Goal: Task Accomplishment & Management: Complete application form

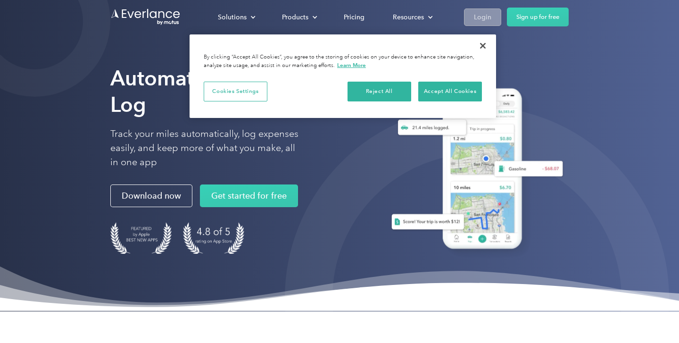
click at [488, 16] on div "Login" at bounding box center [482, 17] width 17 height 12
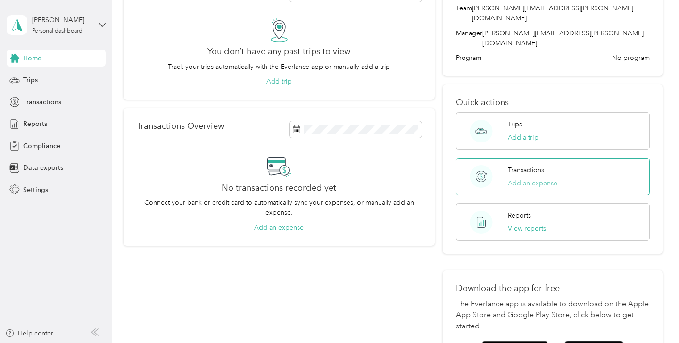
scroll to position [70, 0]
click at [34, 144] on span "Compliance" at bounding box center [41, 146] width 37 height 10
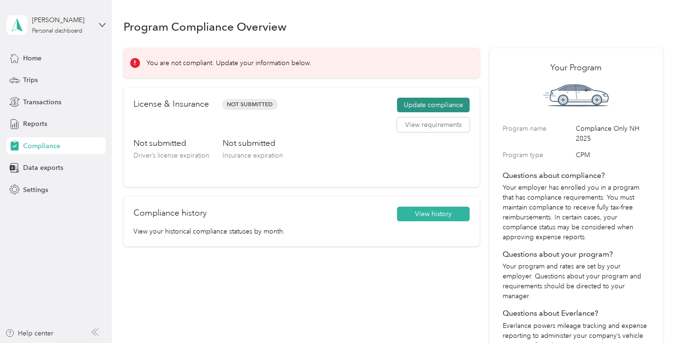
click at [425, 104] on button "Update compliance" at bounding box center [433, 105] width 73 height 15
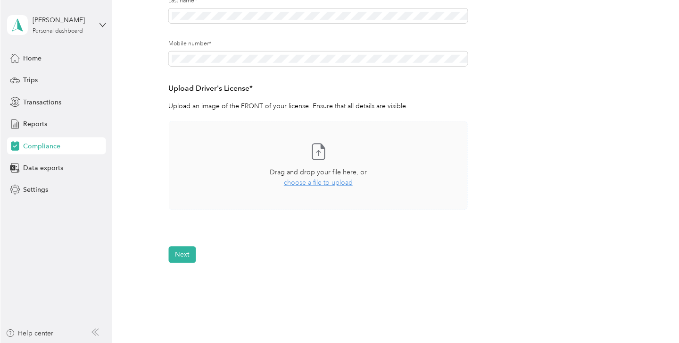
scroll to position [192, 0]
click at [334, 184] on span "choose a file to upload" at bounding box center [318, 181] width 69 height 8
click at [300, 188] on div "Take a photo or choose a photo from your library Drag and drop your file here, …" at bounding box center [318, 163] width 284 height 73
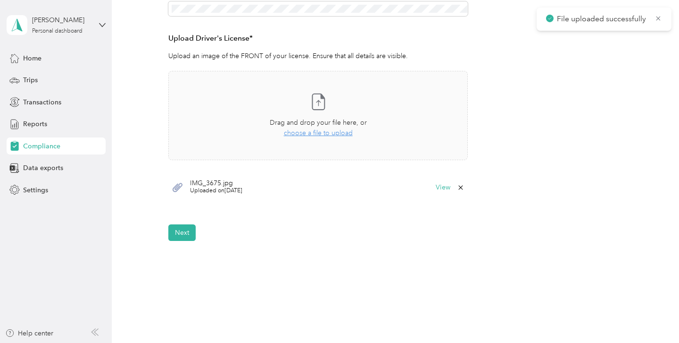
scroll to position [276, 0]
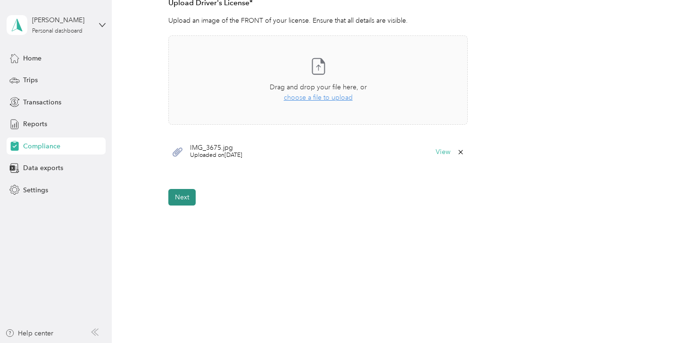
click at [185, 195] on button "Next" at bounding box center [181, 197] width 27 height 17
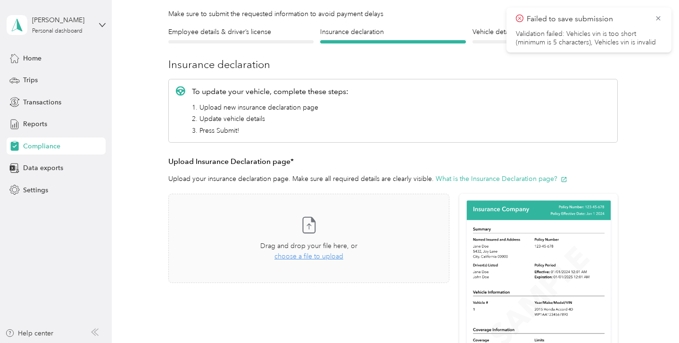
scroll to position [75, 0]
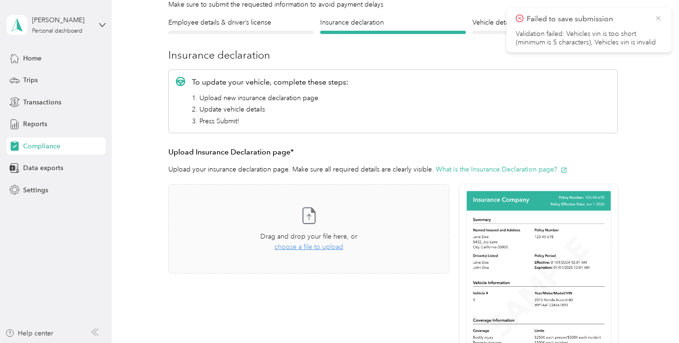
click at [656, 21] on icon at bounding box center [659, 18] width 8 height 8
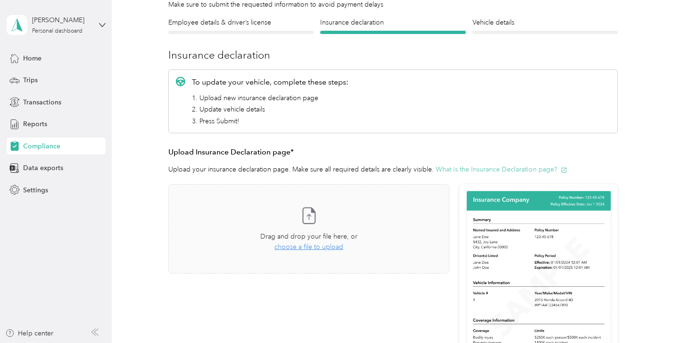
click at [471, 167] on button "What is the Insurance Declaration page?" at bounding box center [502, 169] width 132 height 10
click at [325, 245] on span "choose a file to upload" at bounding box center [309, 247] width 69 height 8
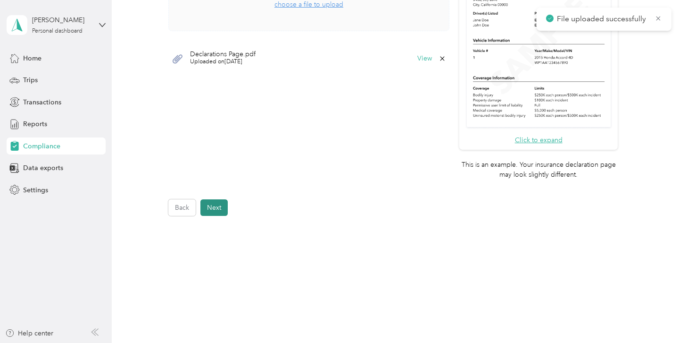
click at [213, 206] on button "Next" at bounding box center [214, 207] width 27 height 17
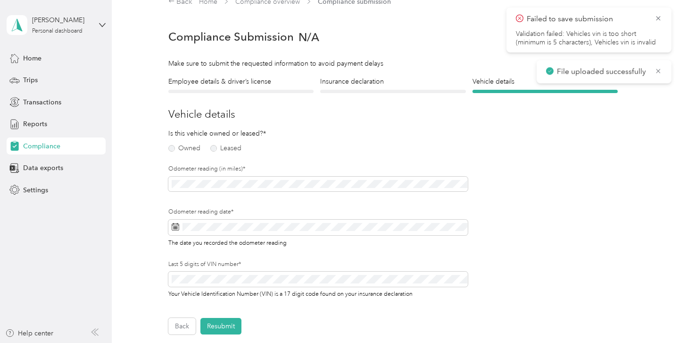
scroll to position [11, 0]
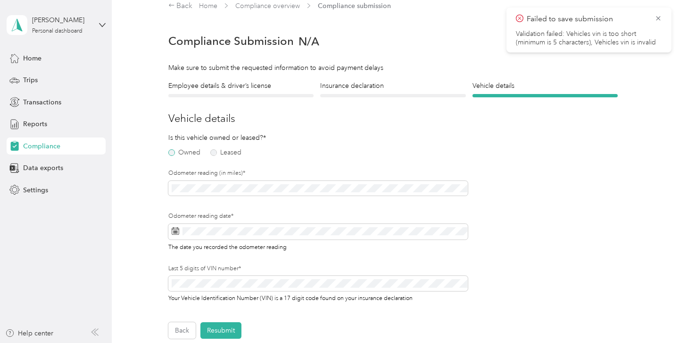
click at [192, 152] on label "Owned" at bounding box center [184, 152] width 32 height 7
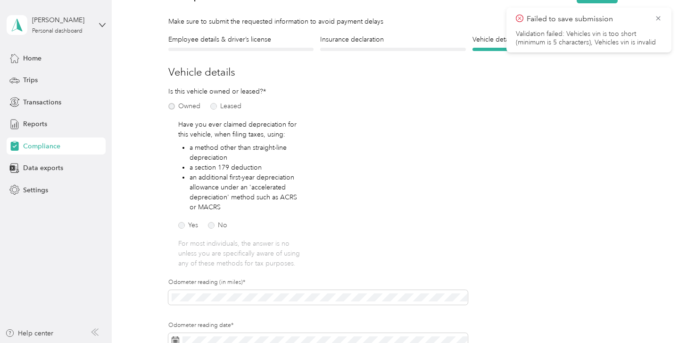
scroll to position [59, 0]
click at [223, 222] on label "No" at bounding box center [217, 224] width 19 height 7
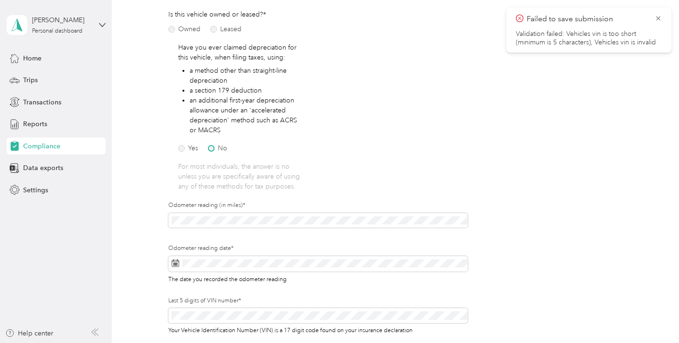
scroll to position [136, 0]
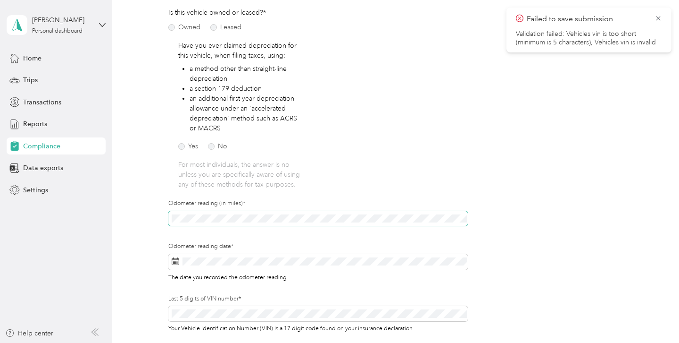
click at [223, 222] on span at bounding box center [318, 218] width 300 height 15
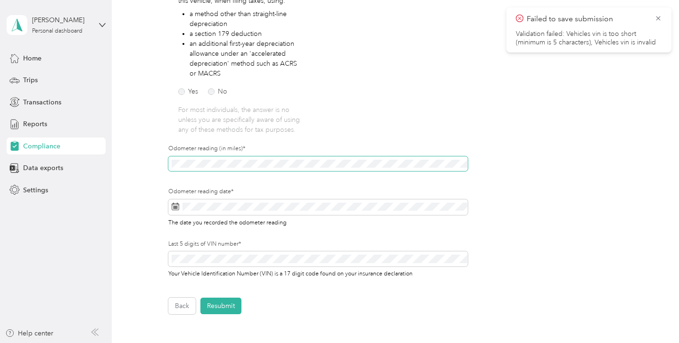
scroll to position [198, 0]
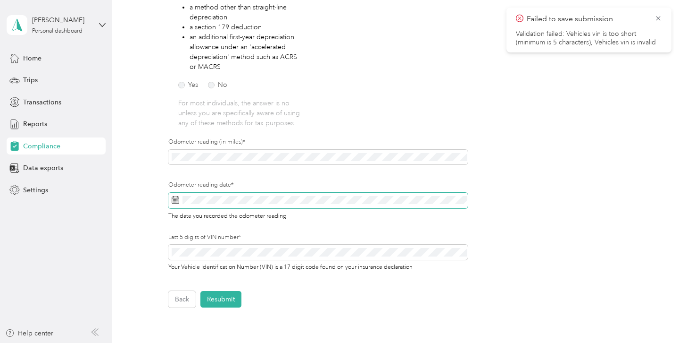
click at [233, 204] on span at bounding box center [318, 200] width 300 height 16
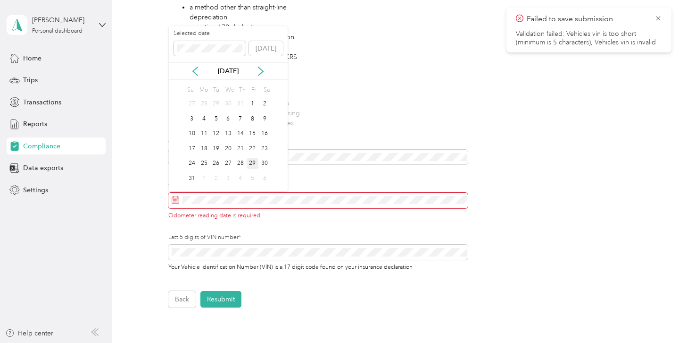
click at [252, 163] on div "29" at bounding box center [253, 164] width 12 height 12
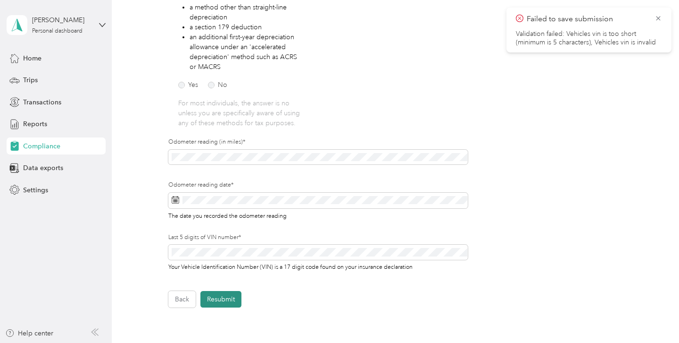
click at [233, 299] on button "Resubmit" at bounding box center [221, 299] width 41 height 17
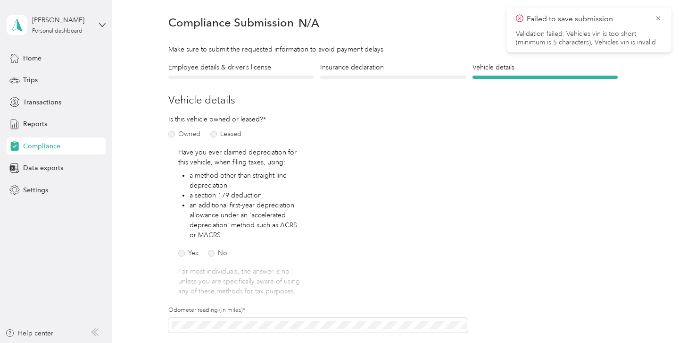
scroll to position [11, 0]
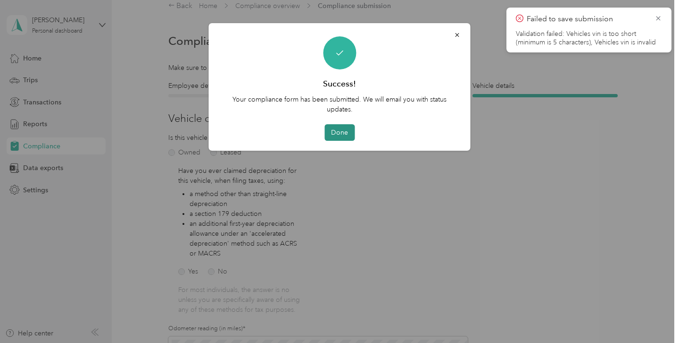
click at [342, 136] on button "Done" at bounding box center [340, 132] width 30 height 17
